Goal: Task Accomplishment & Management: Use online tool/utility

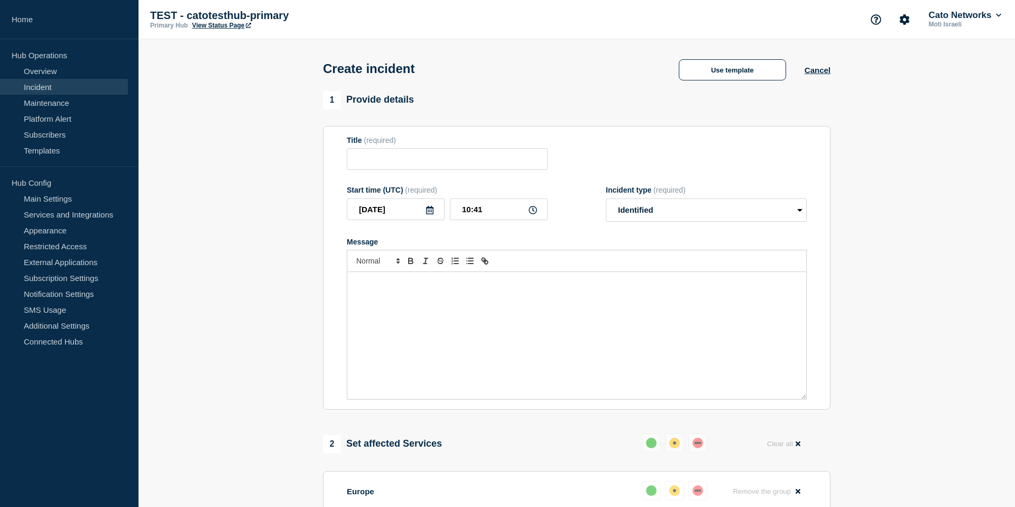
click at [107, 84] on link "Incident" at bounding box center [64, 87] width 128 height 16
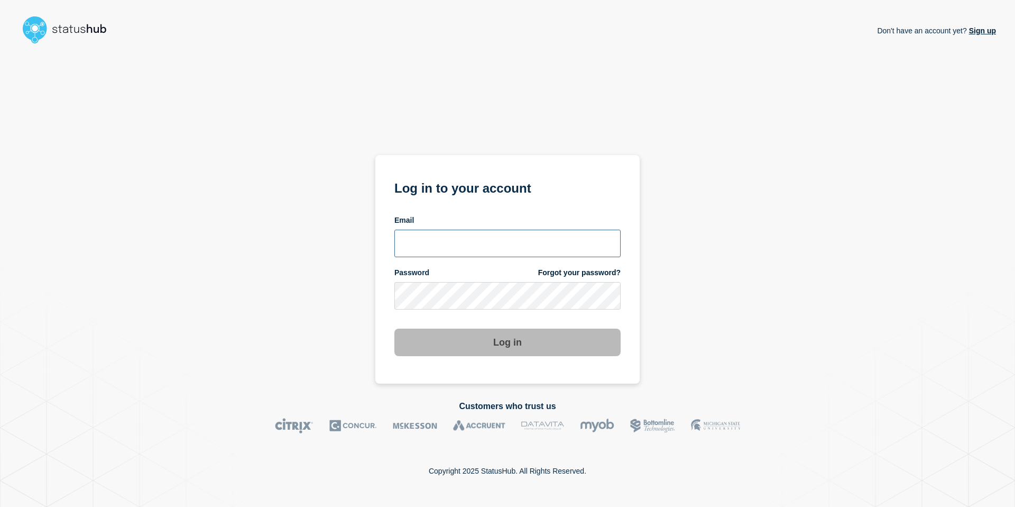
type input "[EMAIL_ADDRESS][DOMAIN_NAME]"
click at [490, 337] on button "Log in" at bounding box center [508, 342] width 226 height 28
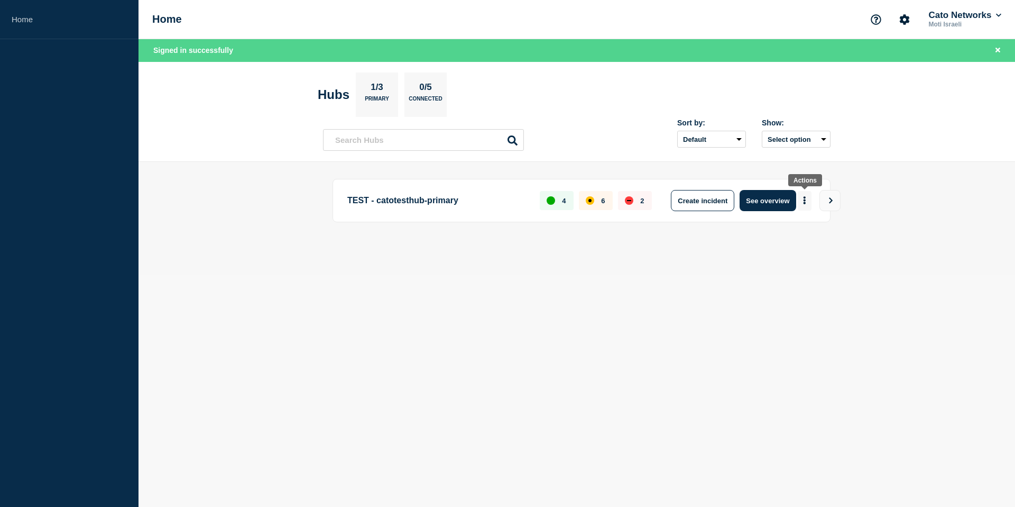
click at [808, 202] on button "More actions" at bounding box center [805, 201] width 14 height 20
click at [445, 195] on p "TEST - catotesthub-primary" at bounding box center [437, 200] width 180 height 21
click at [422, 201] on p "TEST - catotesthub-primary" at bounding box center [437, 200] width 180 height 21
click at [354, 204] on p "TEST - catotesthub-primary" at bounding box center [437, 200] width 180 height 21
click at [830, 202] on icon "View" at bounding box center [832, 200] width 4 height 6
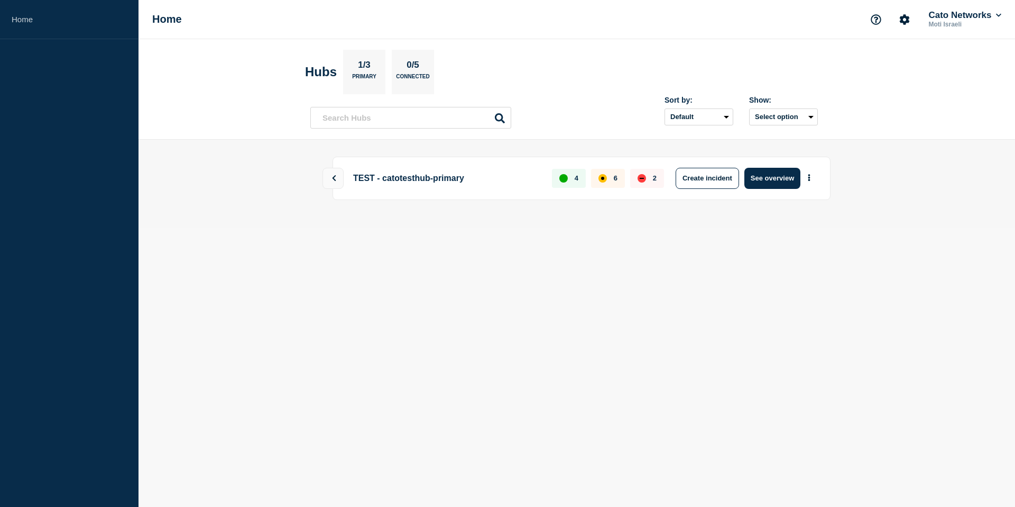
click at [444, 178] on p "TEST - catotesthub-primary" at bounding box center [444, 178] width 191 height 21
click at [339, 178] on button at bounding box center [333, 178] width 21 height 21
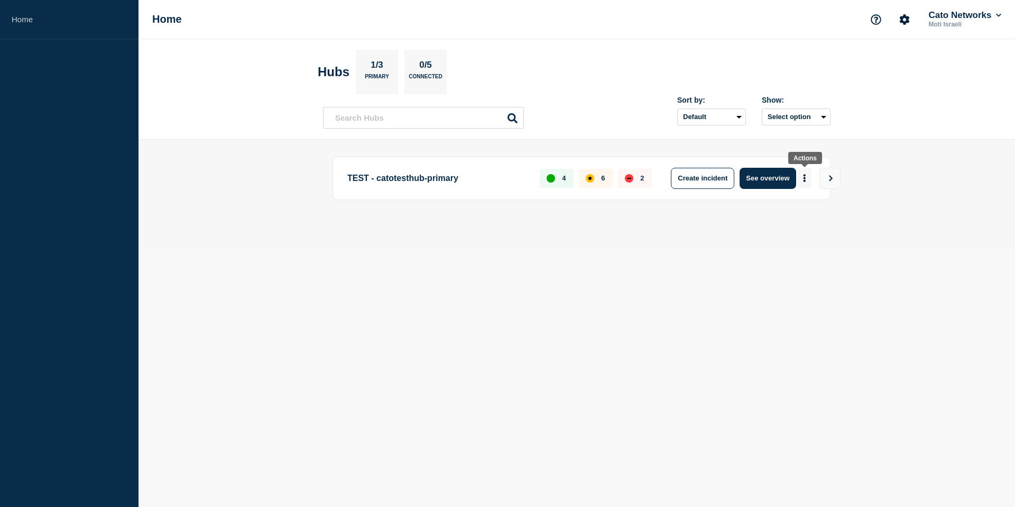
click at [802, 180] on button "More actions" at bounding box center [805, 178] width 14 height 20
click at [795, 207] on button "Create maintenance" at bounding box center [800, 210] width 71 height 9
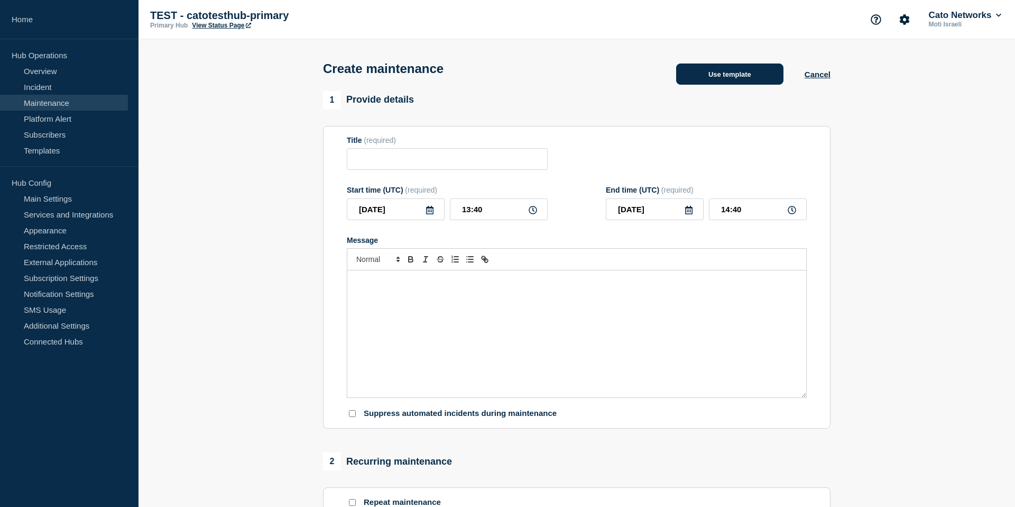
click at [734, 80] on button "Use template" at bounding box center [729, 73] width 107 height 21
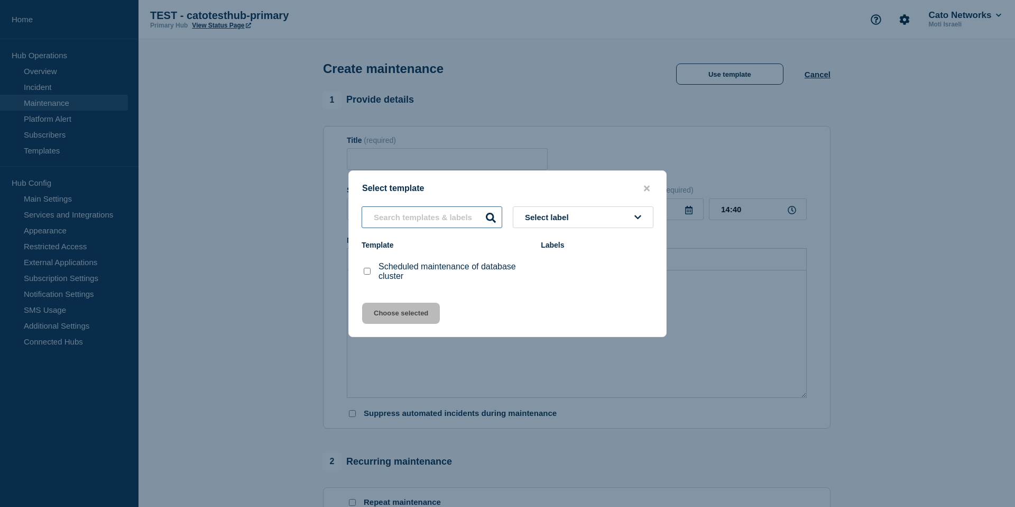
click at [484, 212] on input "text" at bounding box center [432, 217] width 141 height 22
click at [369, 274] on input "Scheduled maintenance of database cluster checkbox" at bounding box center [367, 271] width 7 height 7
checkbox input "true"
click at [410, 317] on button "Choose selected" at bounding box center [401, 313] width 78 height 21
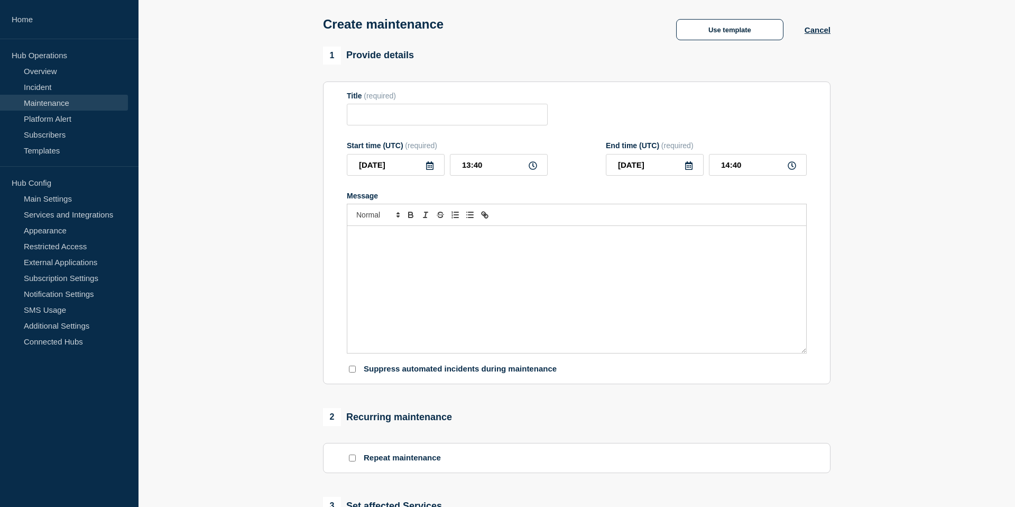
scroll to position [105, 0]
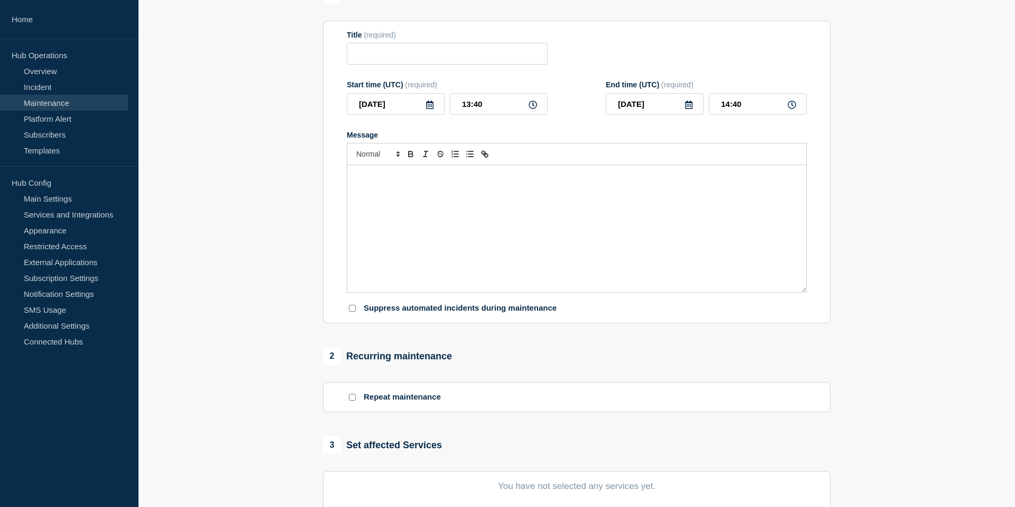
type input "Scheduled maintenance of database cluster"
type input "15:40"
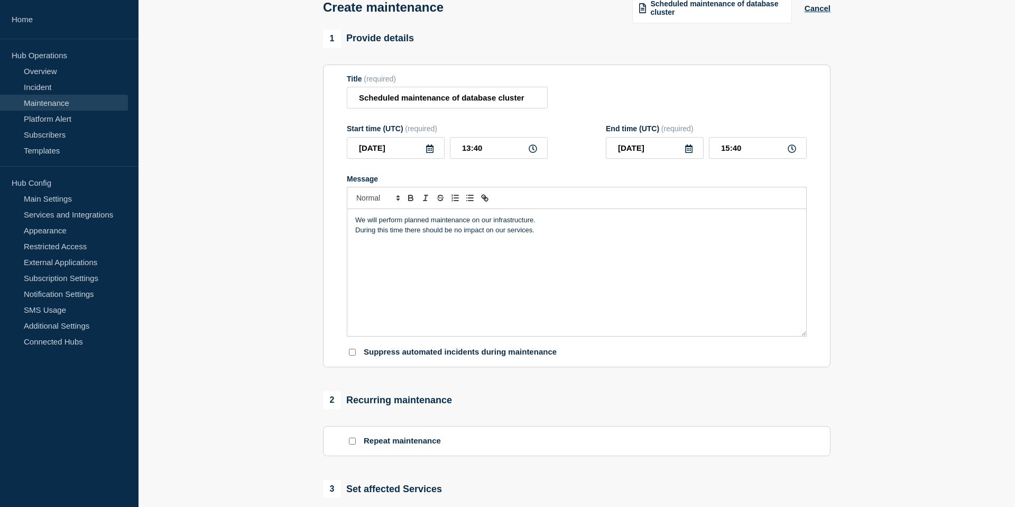
scroll to position [0, 0]
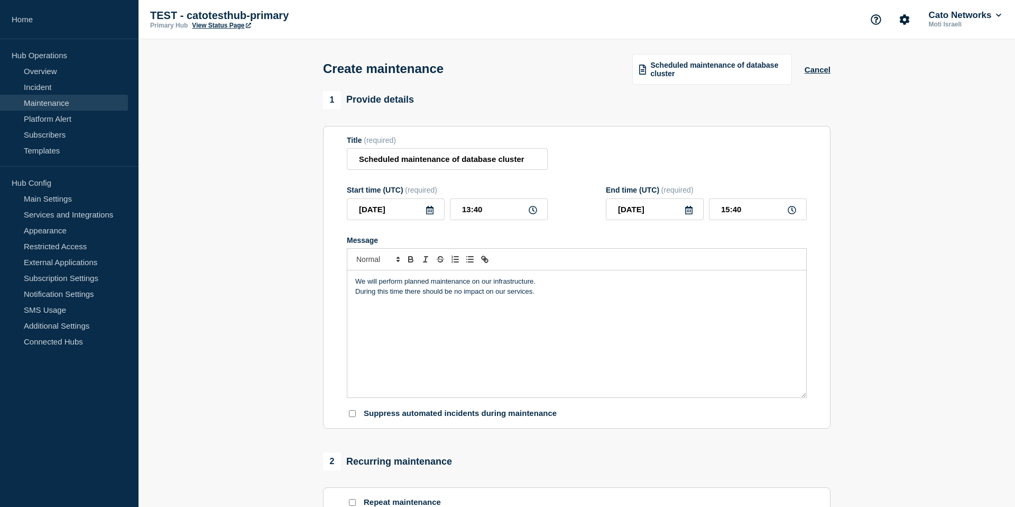
click at [691, 214] on icon at bounding box center [689, 210] width 8 height 8
click at [721, 245] on icon "button" at bounding box center [726, 248] width 13 height 13
click at [675, 350] on div "29" at bounding box center [672, 349] width 15 height 15
type input "2025-10-29"
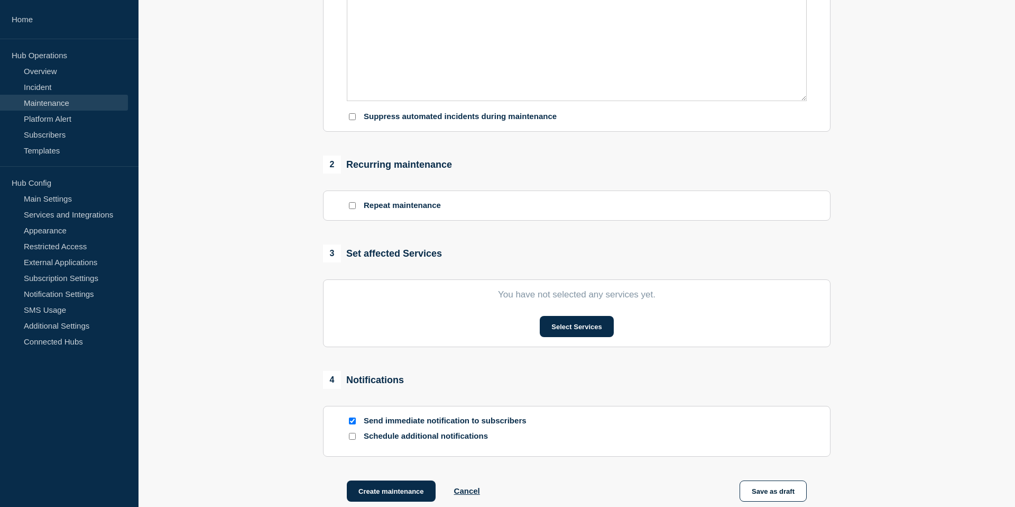
scroll to position [296, 0]
click at [562, 337] on button "Select Services" at bounding box center [577, 326] width 74 height 21
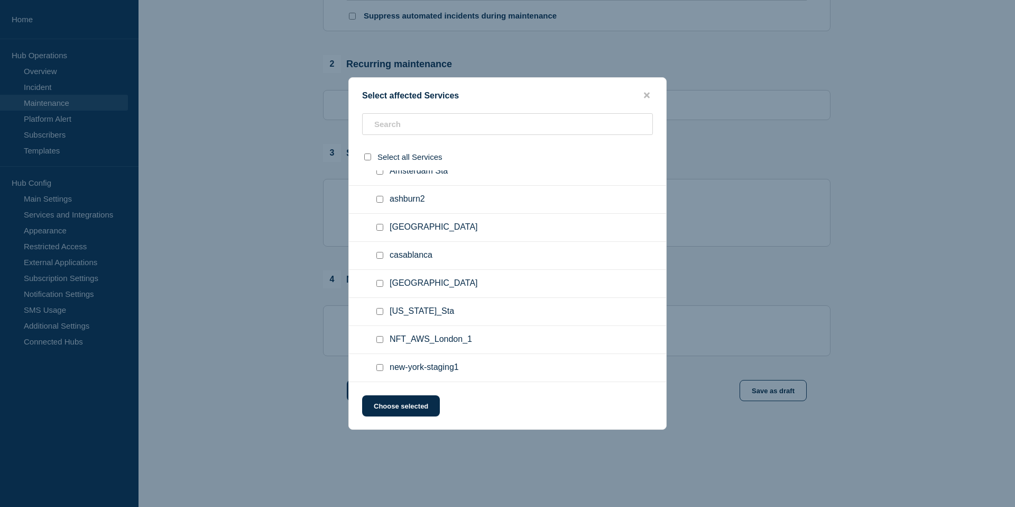
scroll to position [428, 0]
click at [382, 283] on input "Salt Lake City Sta checkbox" at bounding box center [380, 283] width 7 height 7
checkbox input "true"
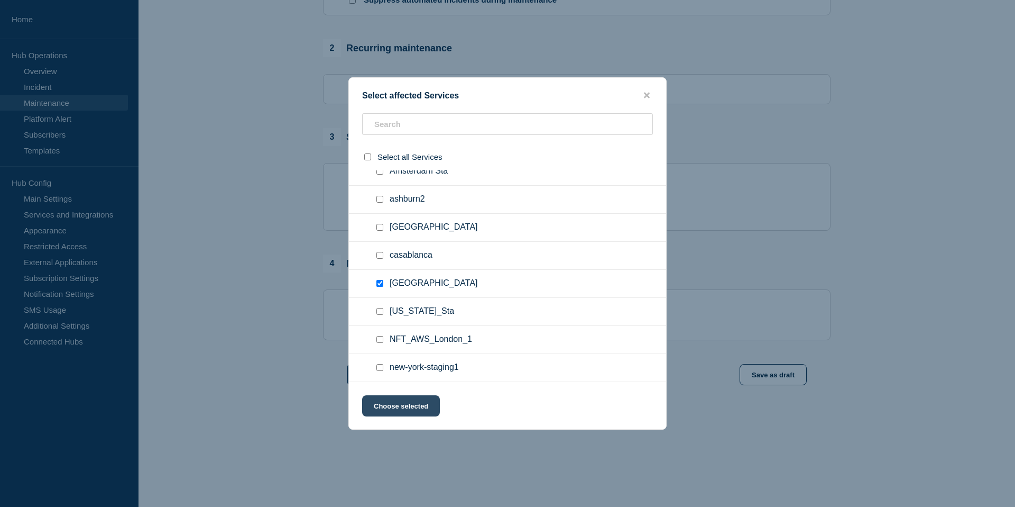
click at [381, 403] on button "Choose selected" at bounding box center [401, 405] width 78 height 21
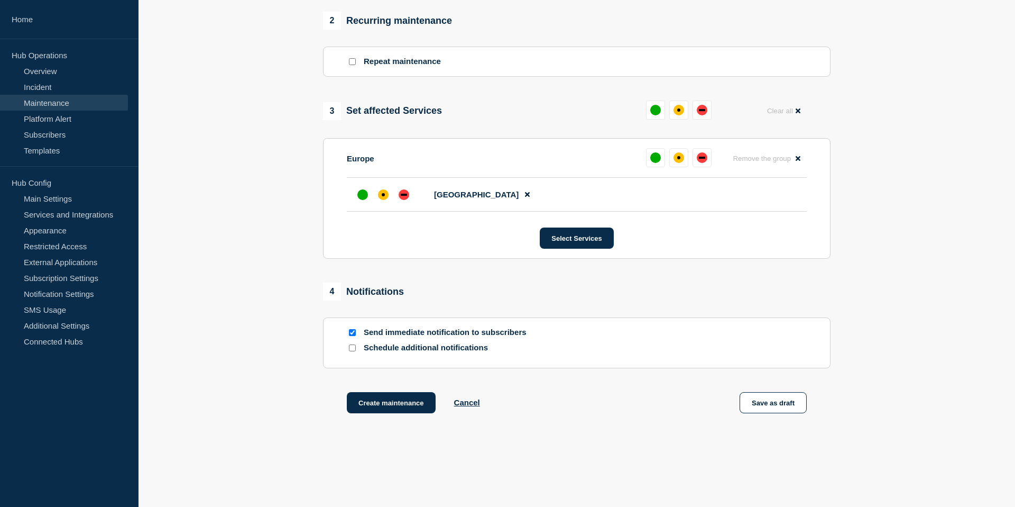
scroll to position [487, 0]
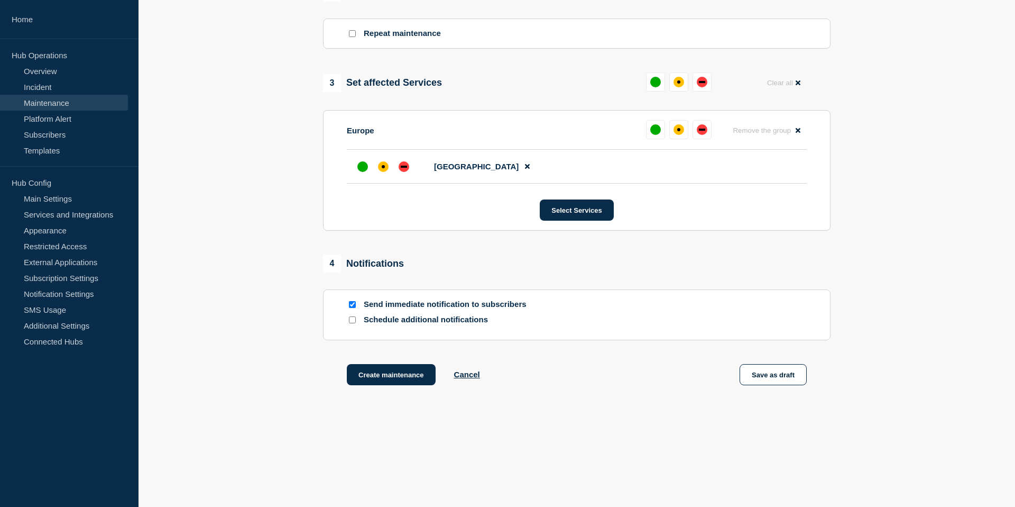
click at [445, 310] on section "Send immediate notification to subscribers Schedule additional notifications" at bounding box center [577, 314] width 508 height 51
click at [445, 306] on p "Send immediate notification to subscribers" at bounding box center [448, 304] width 169 height 10
click at [354, 307] on input "Send immediate notification to subscribers" at bounding box center [352, 304] width 7 height 7
checkbox input "false"
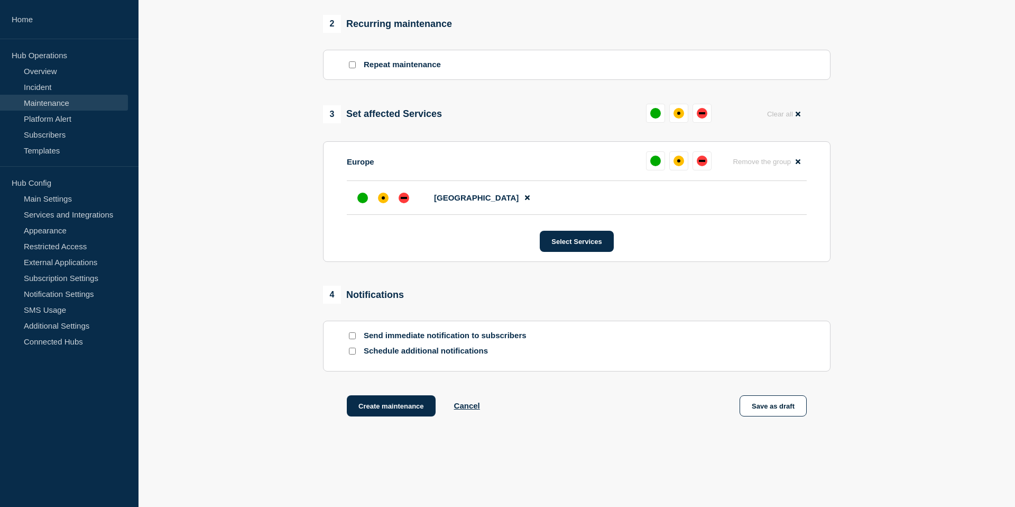
scroll to position [429, 0]
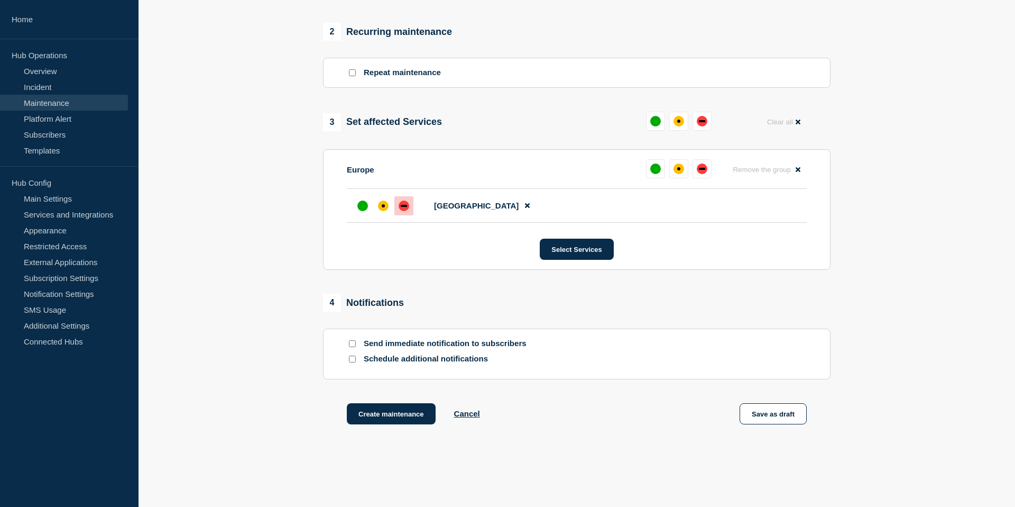
click at [407, 211] on div "down" at bounding box center [404, 205] width 11 height 11
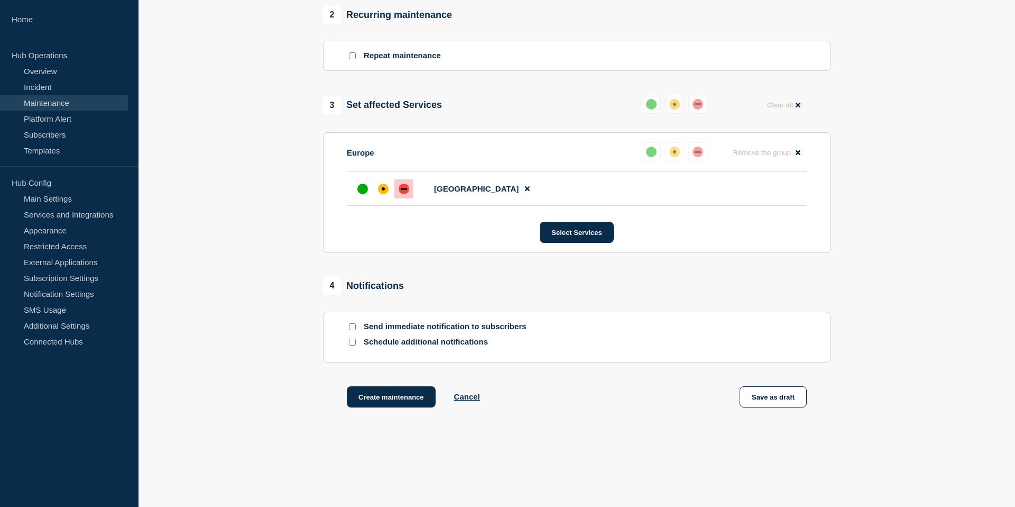
scroll to position [487, 0]
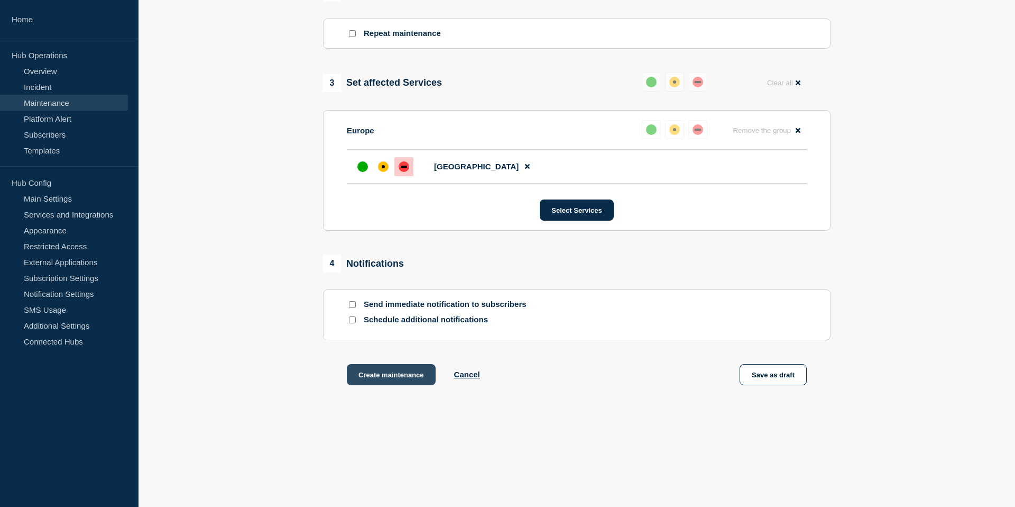
click at [400, 380] on button "Create maintenance" at bounding box center [391, 374] width 89 height 21
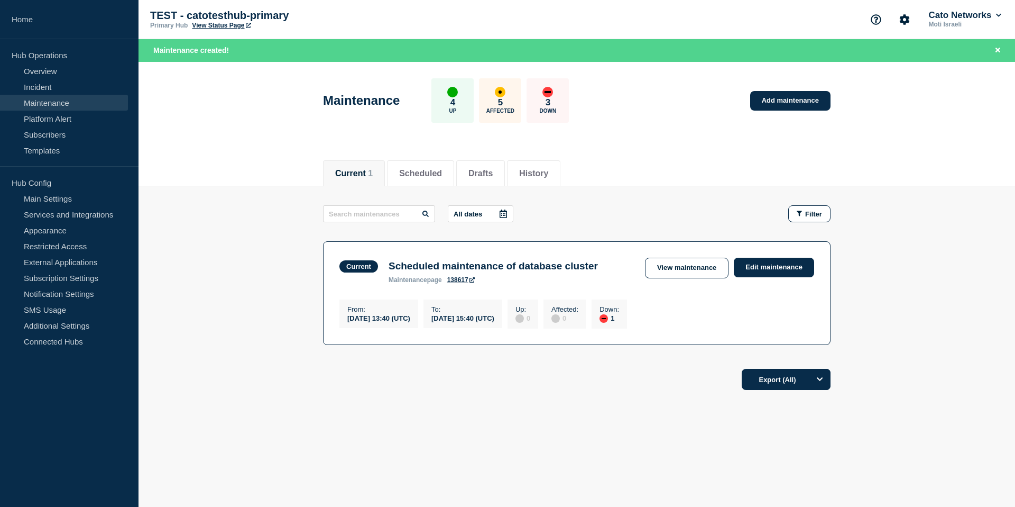
click at [87, 101] on link "Maintenance" at bounding box center [64, 103] width 128 height 16
click at [64, 102] on link "Maintenance" at bounding box center [64, 103] width 128 height 16
click at [54, 85] on link "Incident" at bounding box center [64, 87] width 128 height 16
